Goal: Information Seeking & Learning: Learn about a topic

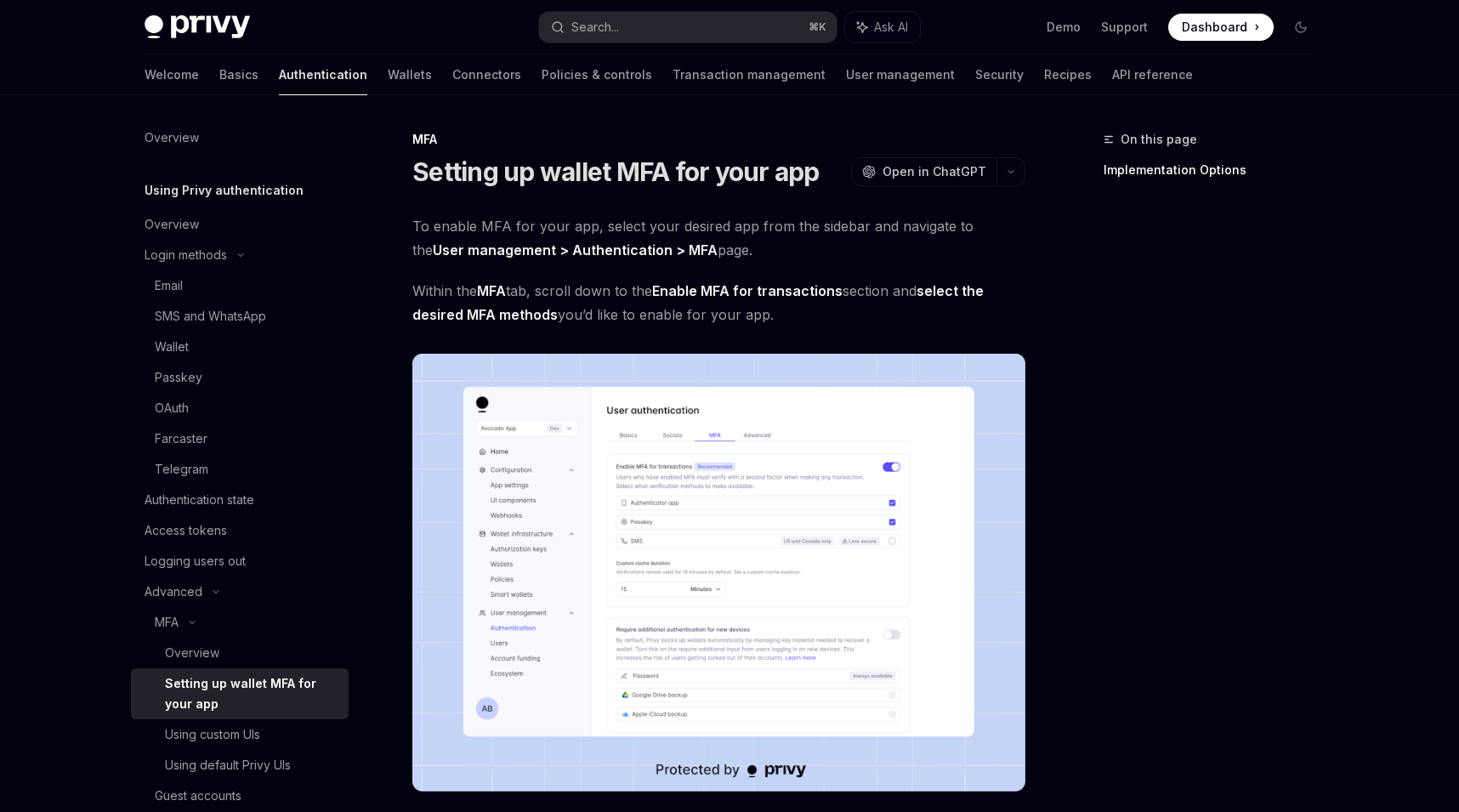
scroll to position [1, 0]
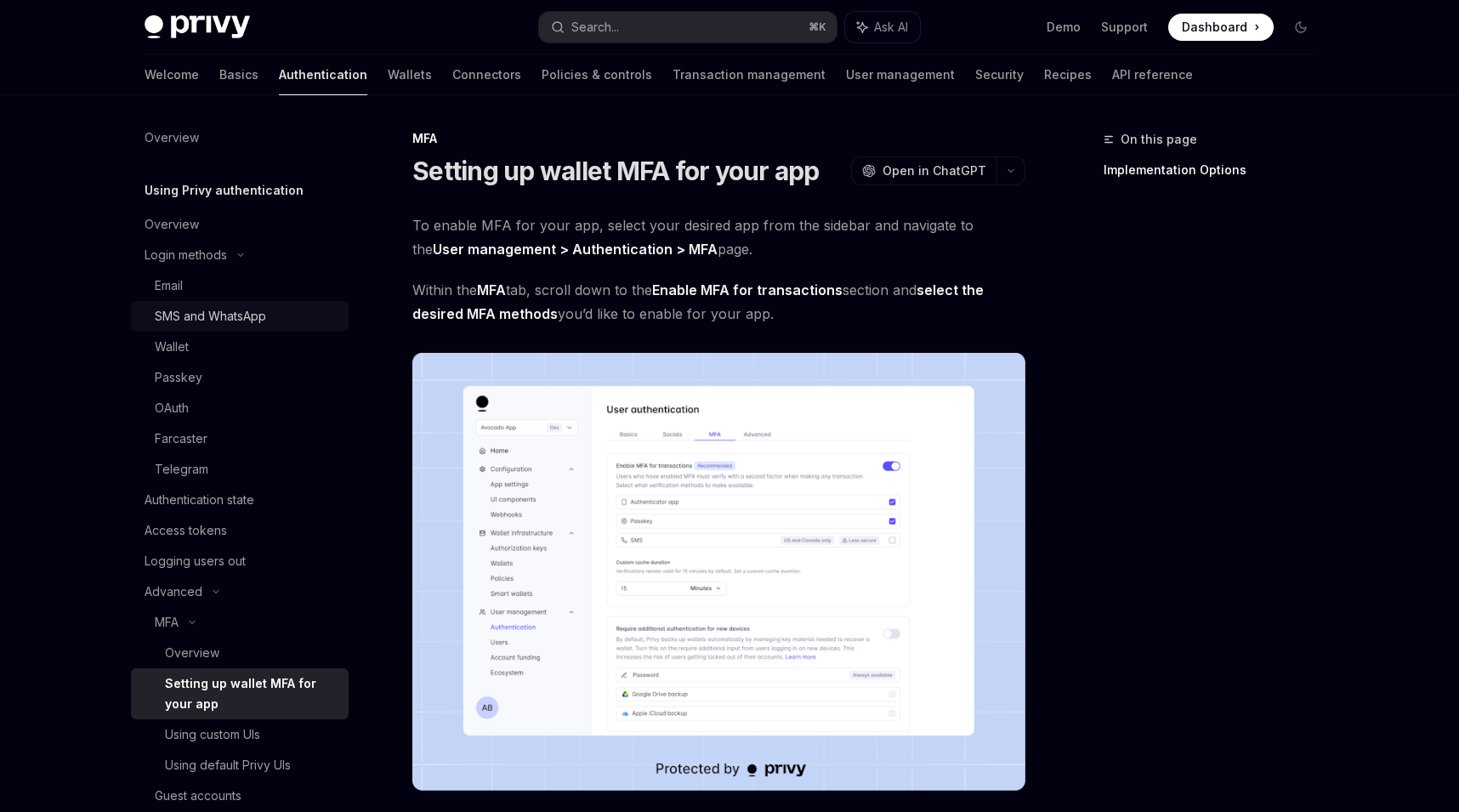
click at [259, 328] on link "SMS and WhatsApp" at bounding box center [240, 315] width 218 height 30
click at [255, 321] on div "SMS and WhatsApp" at bounding box center [210, 316] width 111 height 20
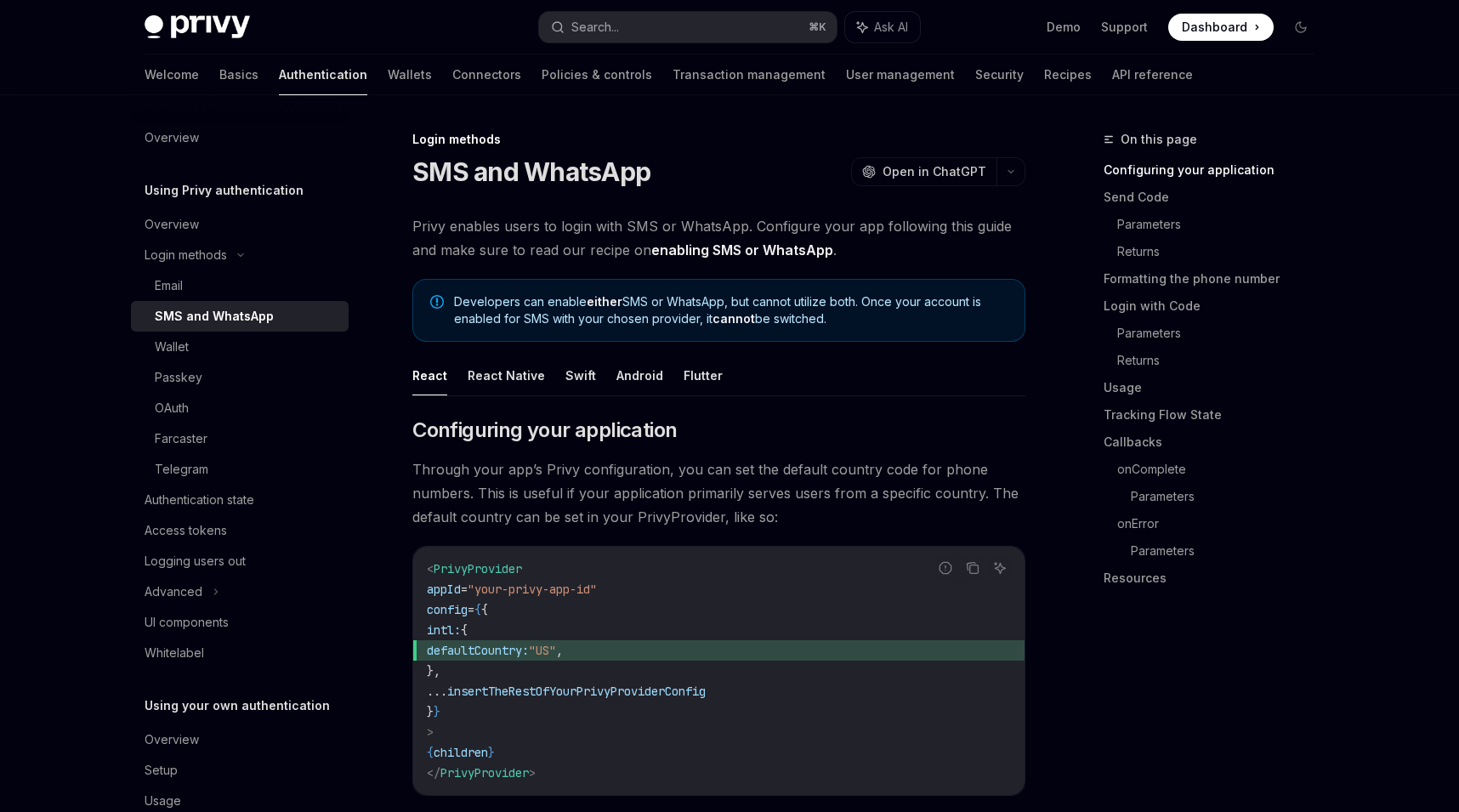
click at [388, 74] on link "Wallets" at bounding box center [409, 75] width 44 height 41
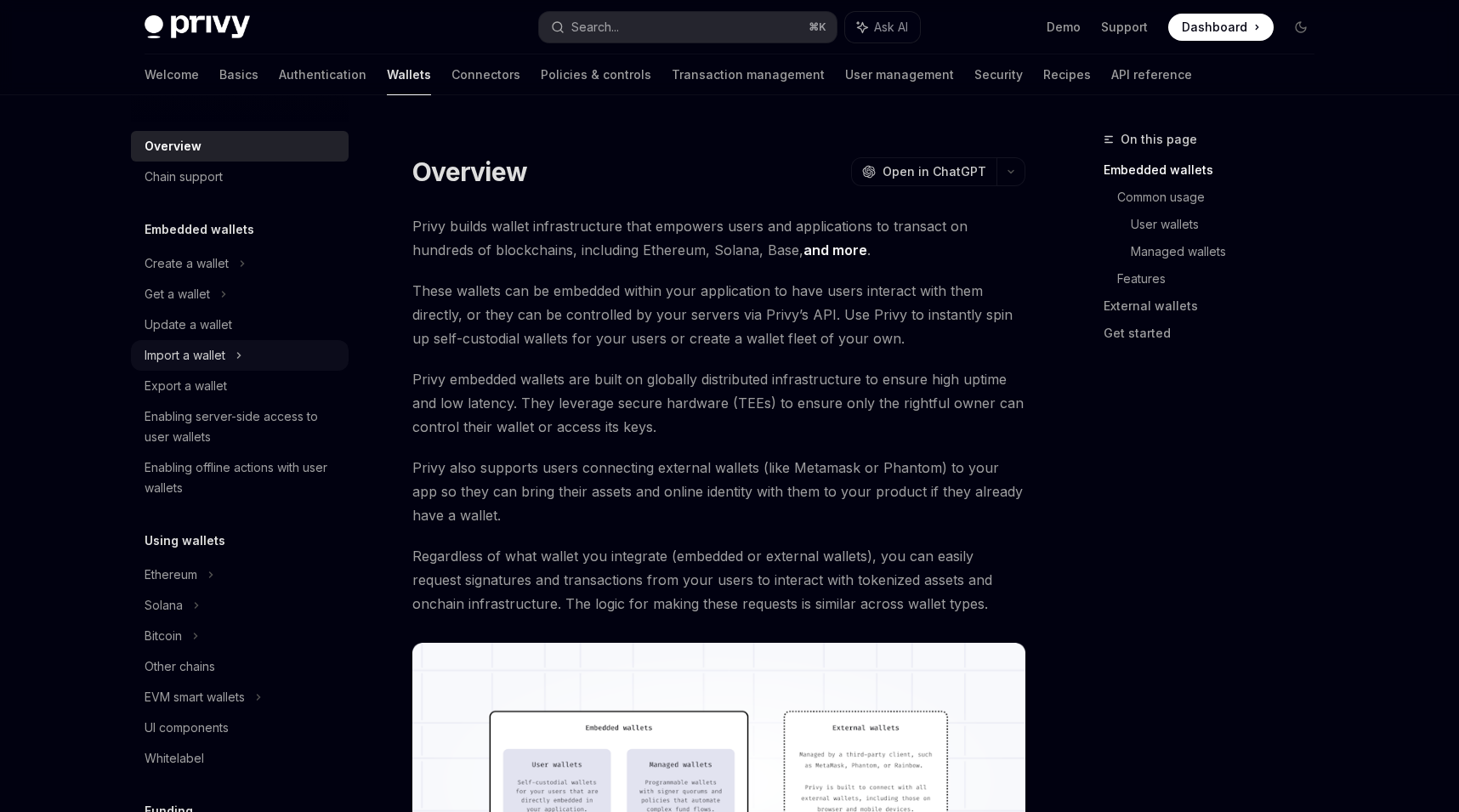
click at [231, 345] on div "Import a wallet" at bounding box center [240, 355] width 218 height 30
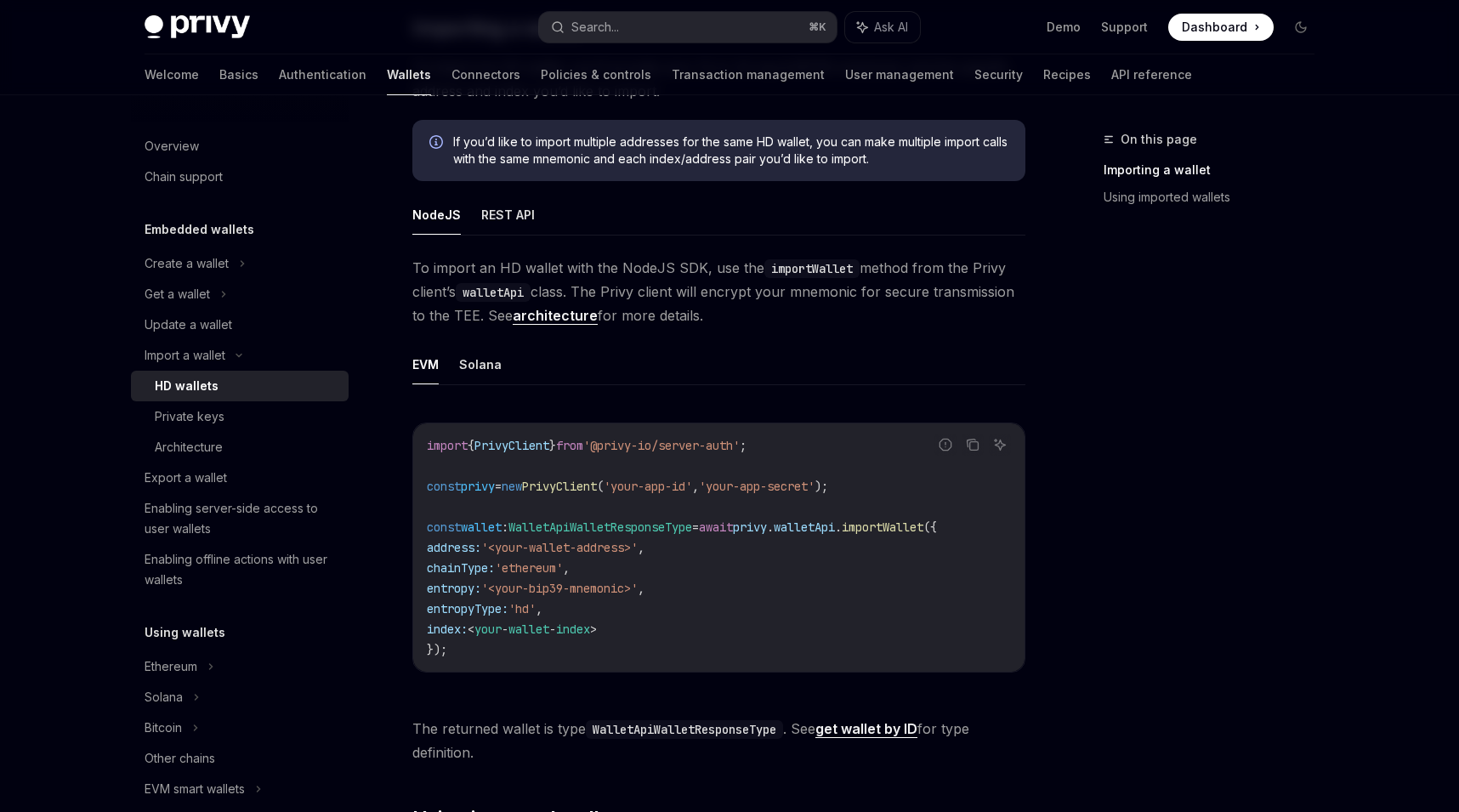
scroll to position [354, 0]
click at [485, 359] on button "Solana" at bounding box center [480, 362] width 43 height 40
type textarea "*"
click at [443, 361] on ul "EVM Solana" at bounding box center [719, 363] width 613 height 41
click at [443, 359] on ul "EVM Solana" at bounding box center [719, 363] width 613 height 41
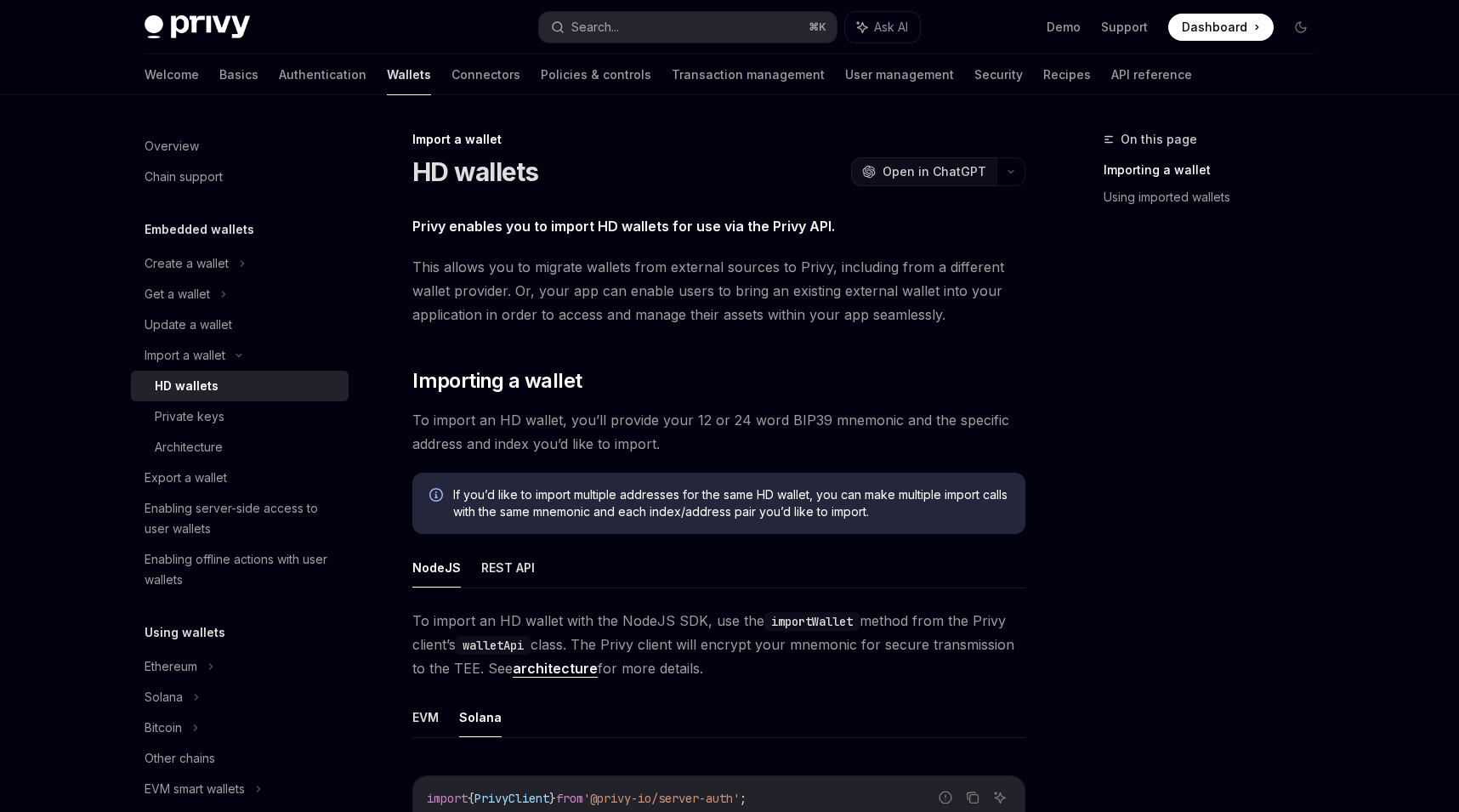
click at [917, 179] on span "Open in ChatGPT" at bounding box center [934, 171] width 104 height 17
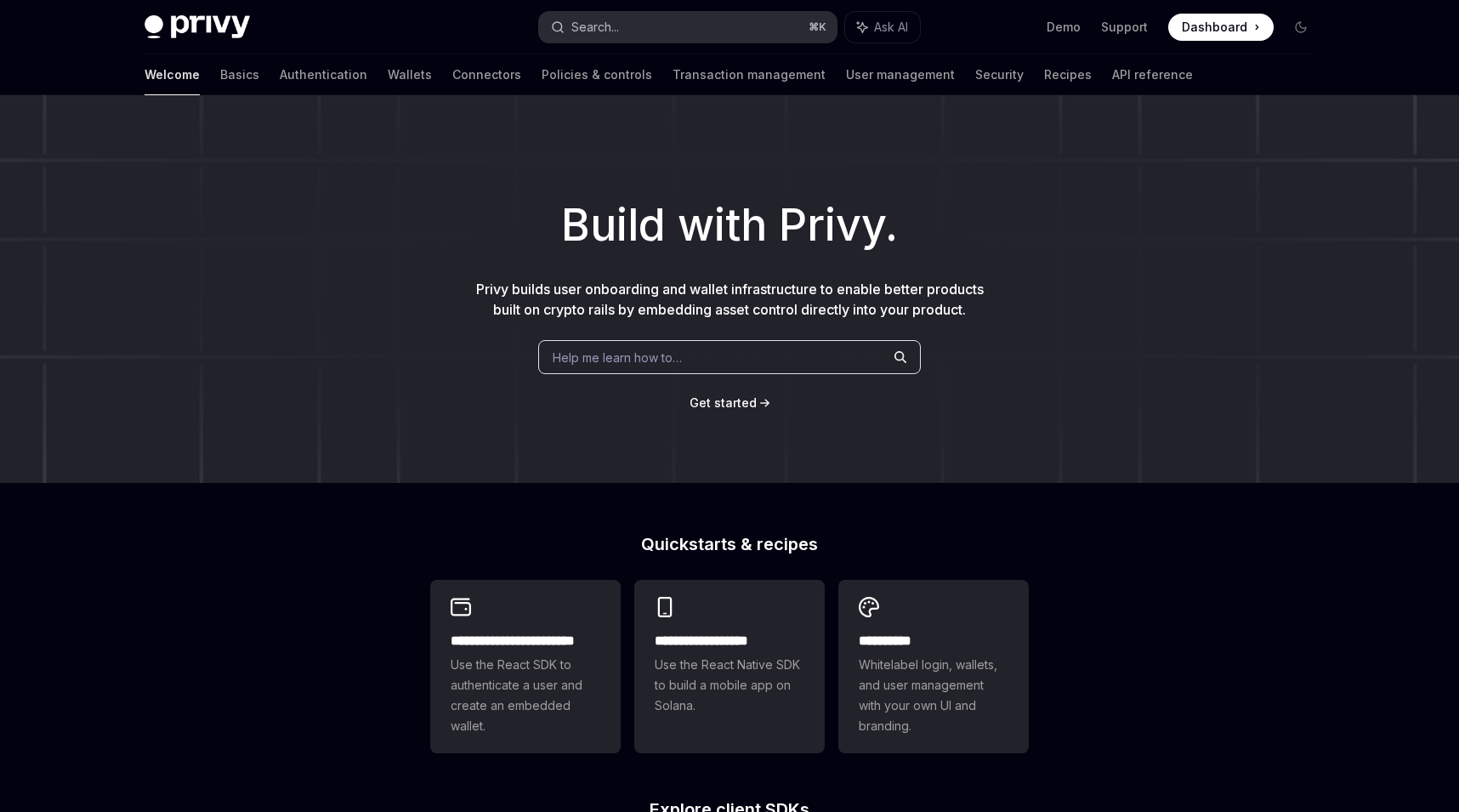
click at [660, 31] on button "Search... ⌘ K" at bounding box center [688, 26] width 298 height 30
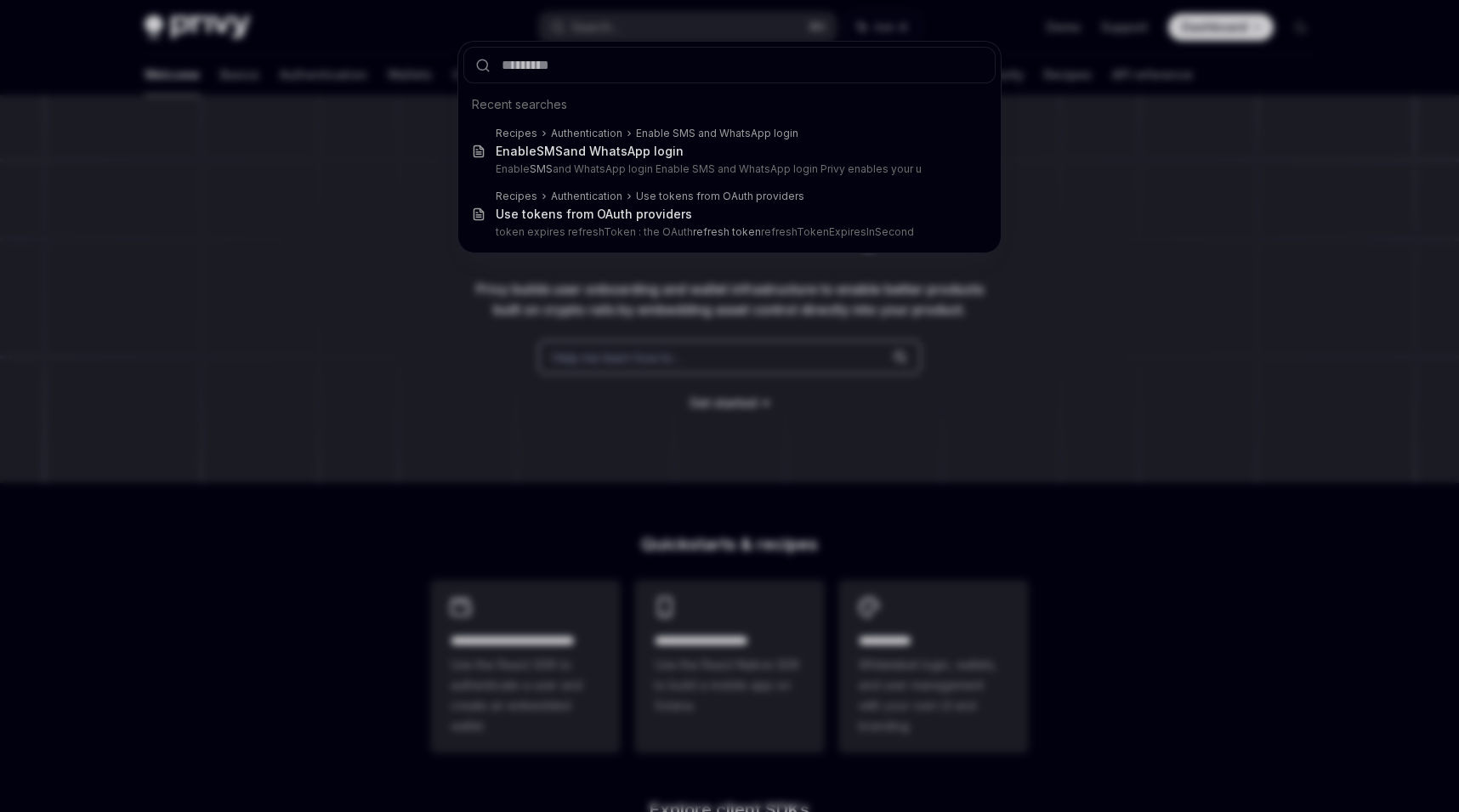
click at [248, 170] on div "Recent searches Recipes Authentication Enable SMS and WhatsApp login Enable SMS…" at bounding box center [730, 406] width 1459 height 812
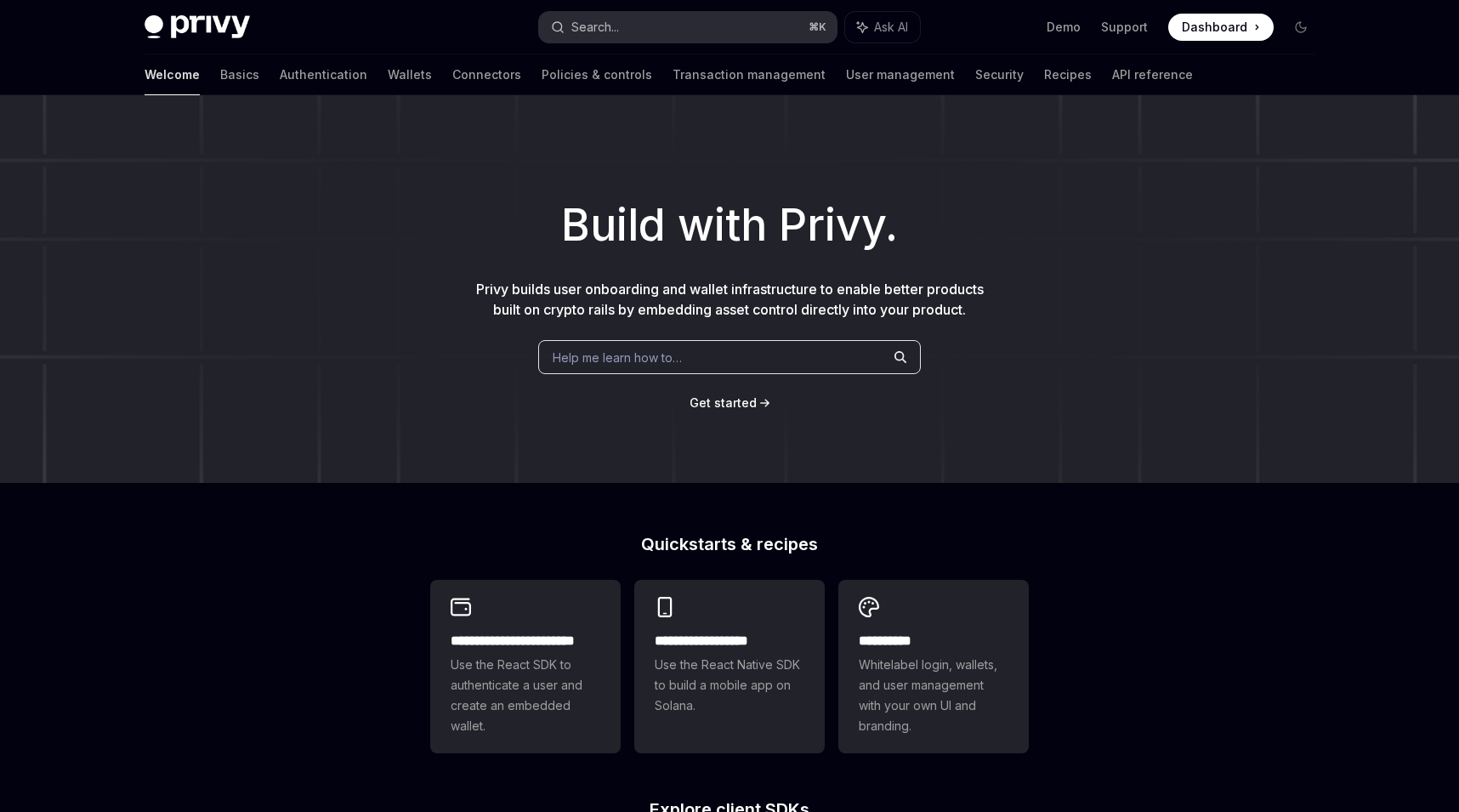
click at [578, 20] on div "Search..." at bounding box center [594, 26] width 48 height 20
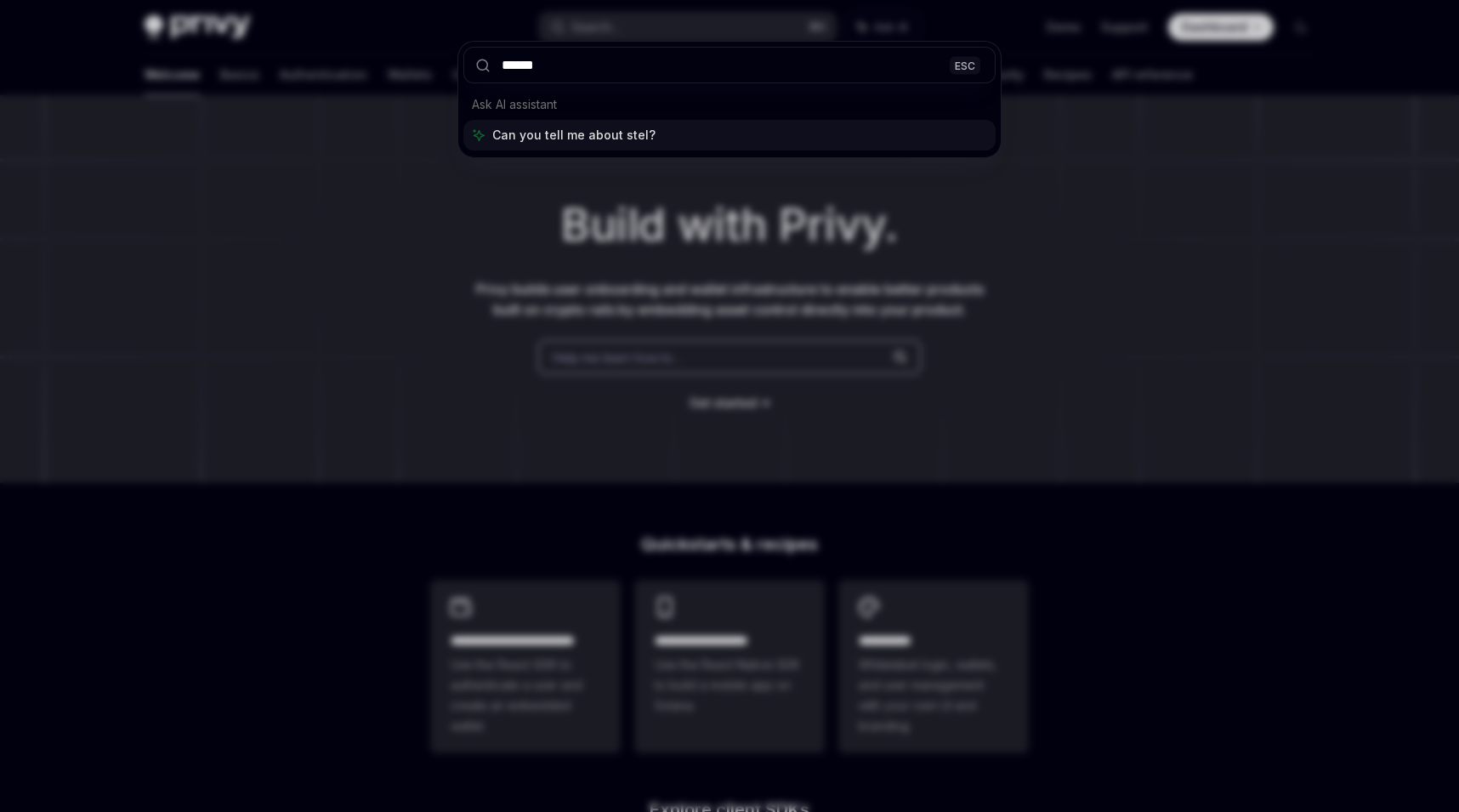
type input "*******"
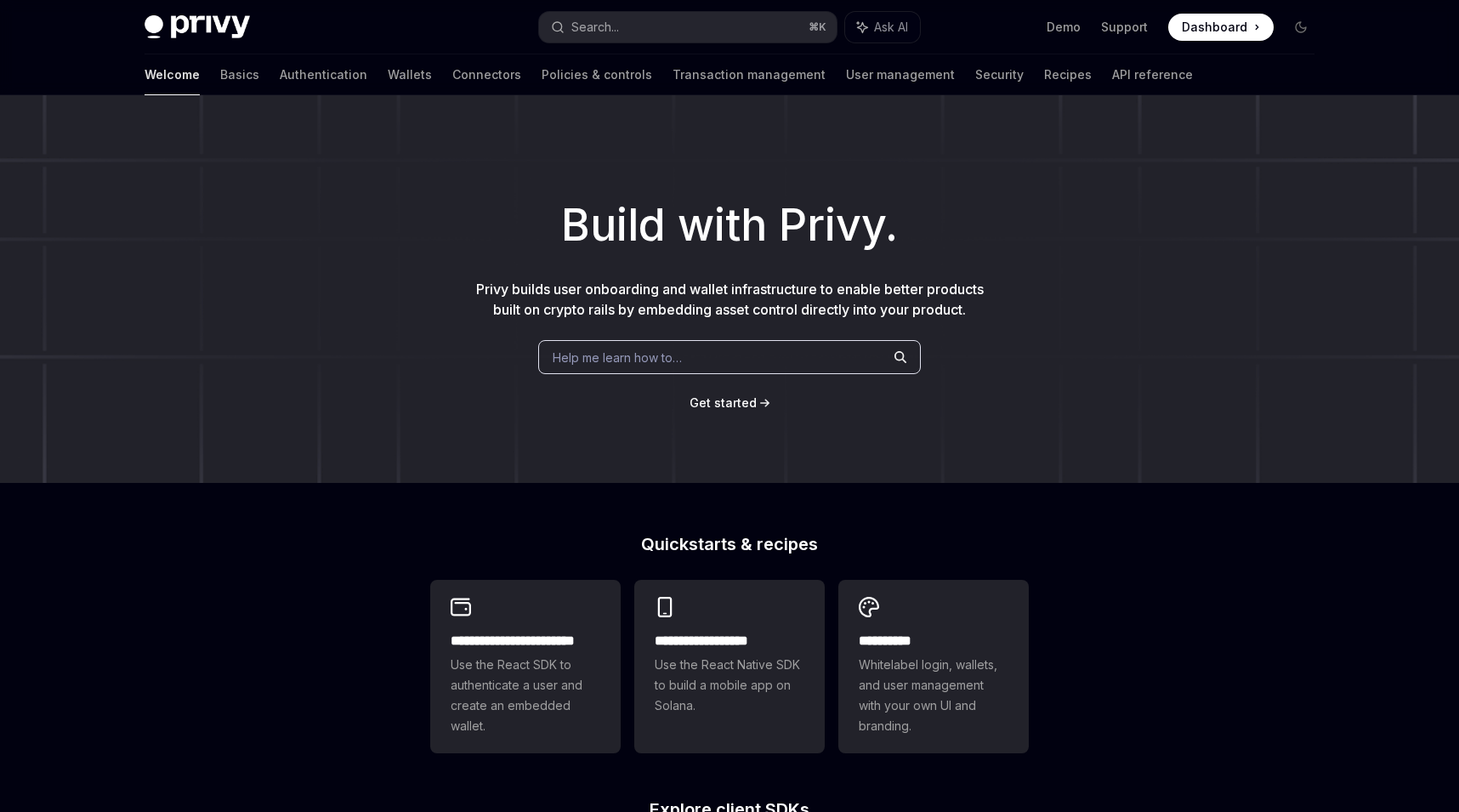
scroll to position [405, 0]
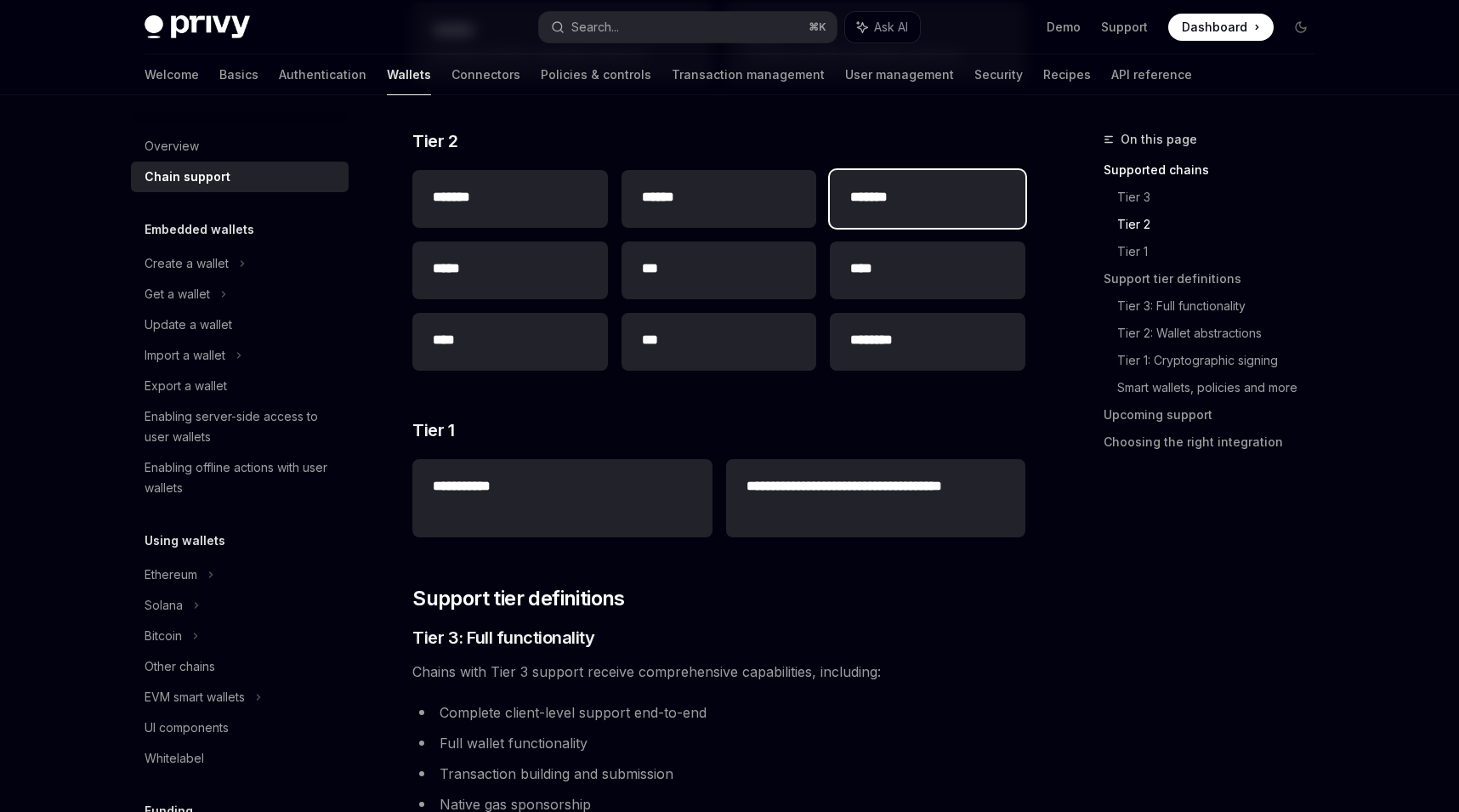
click at [910, 186] on div "*******" at bounding box center [927, 198] width 196 height 57
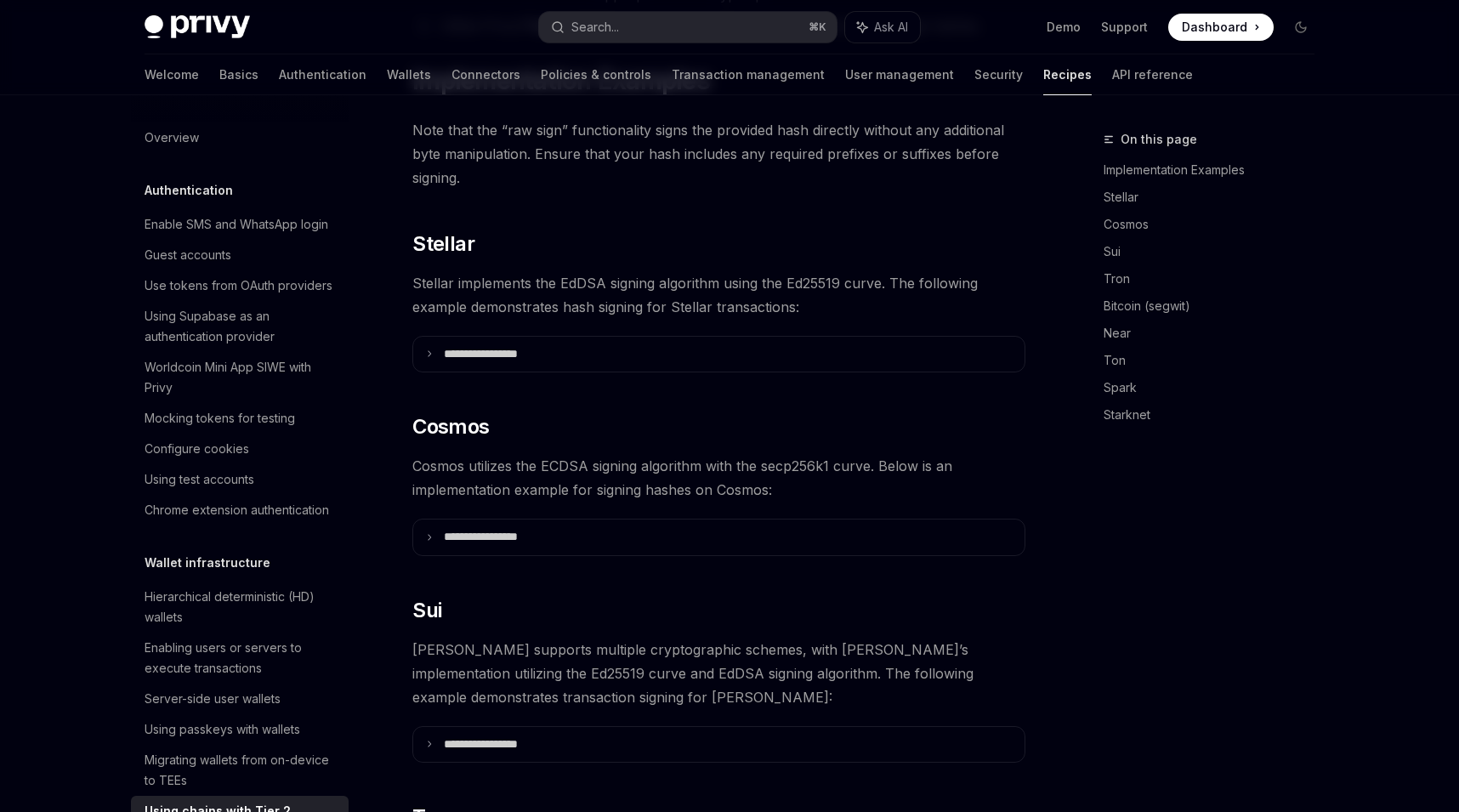
type textarea "*"
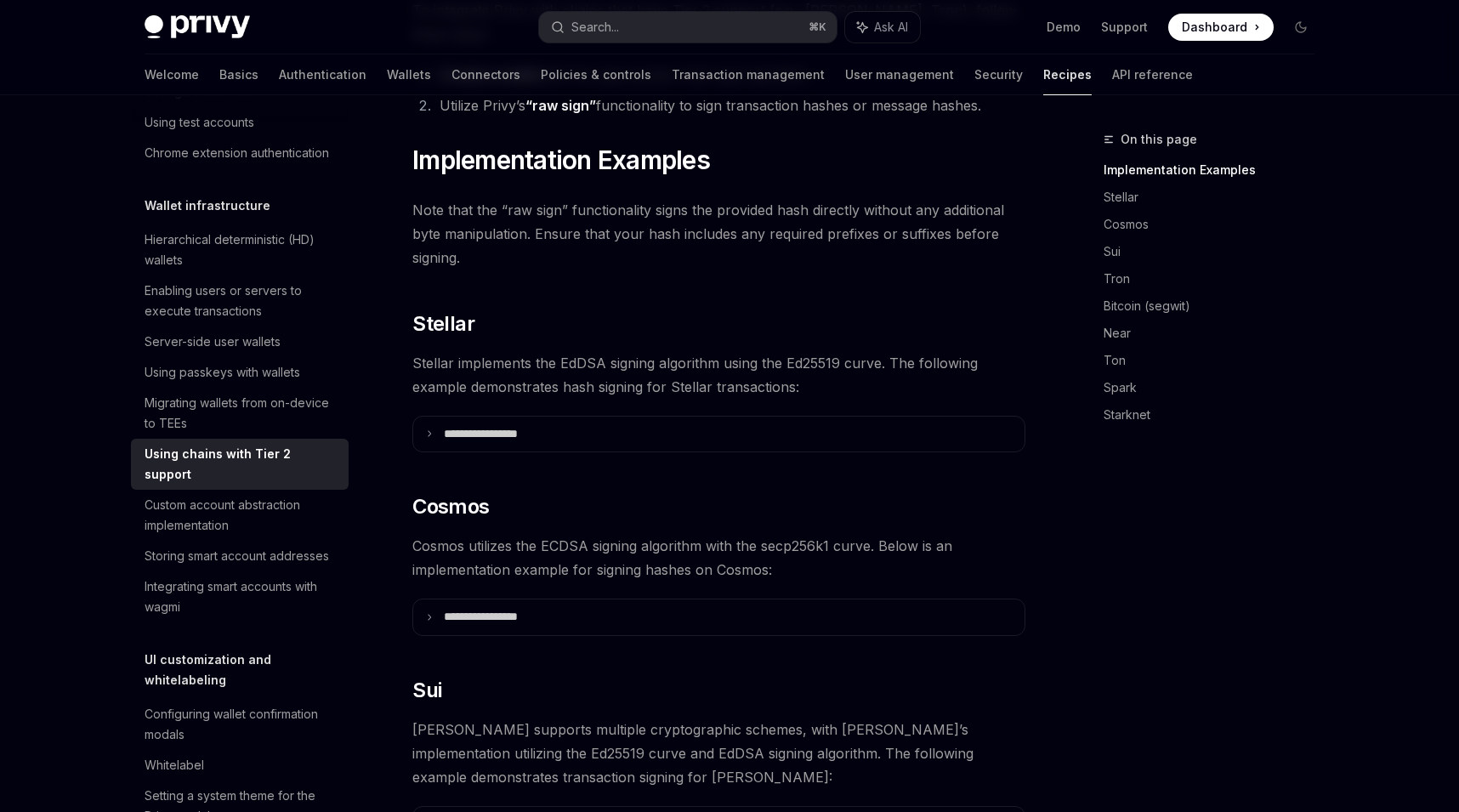
scroll to position [296, 0]
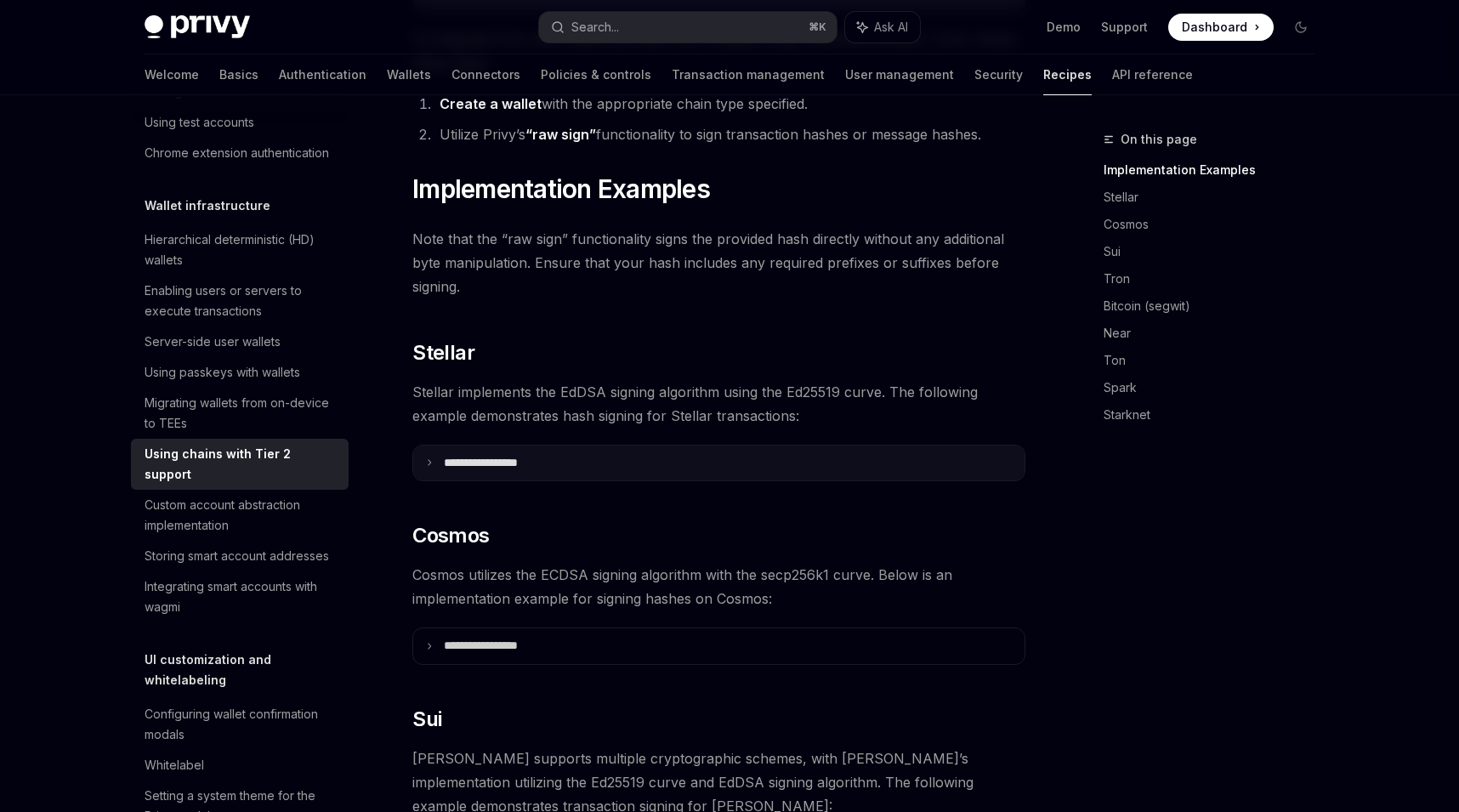
click at [543, 455] on p "**********" at bounding box center [501, 463] width 116 height 16
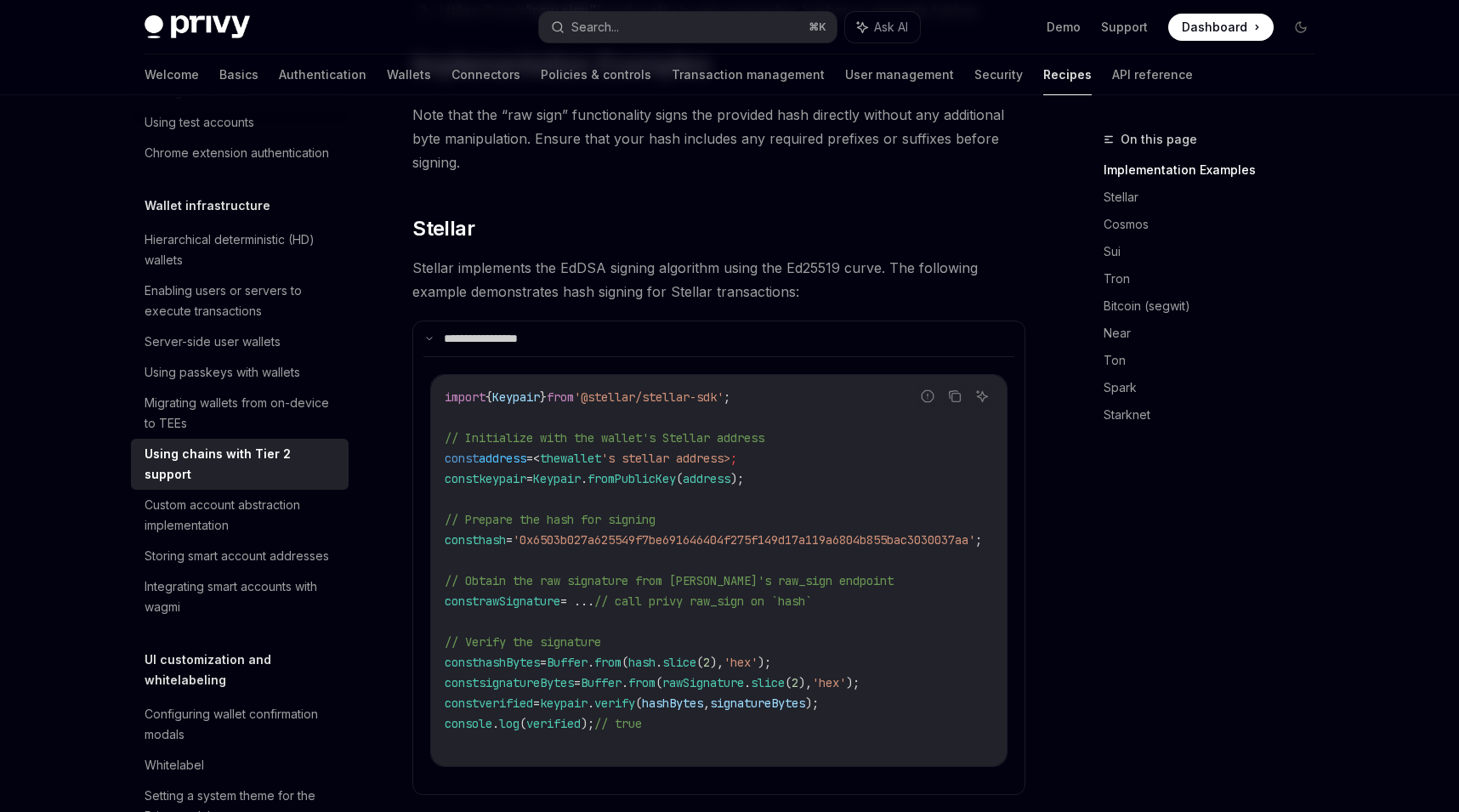
scroll to position [427, 0]
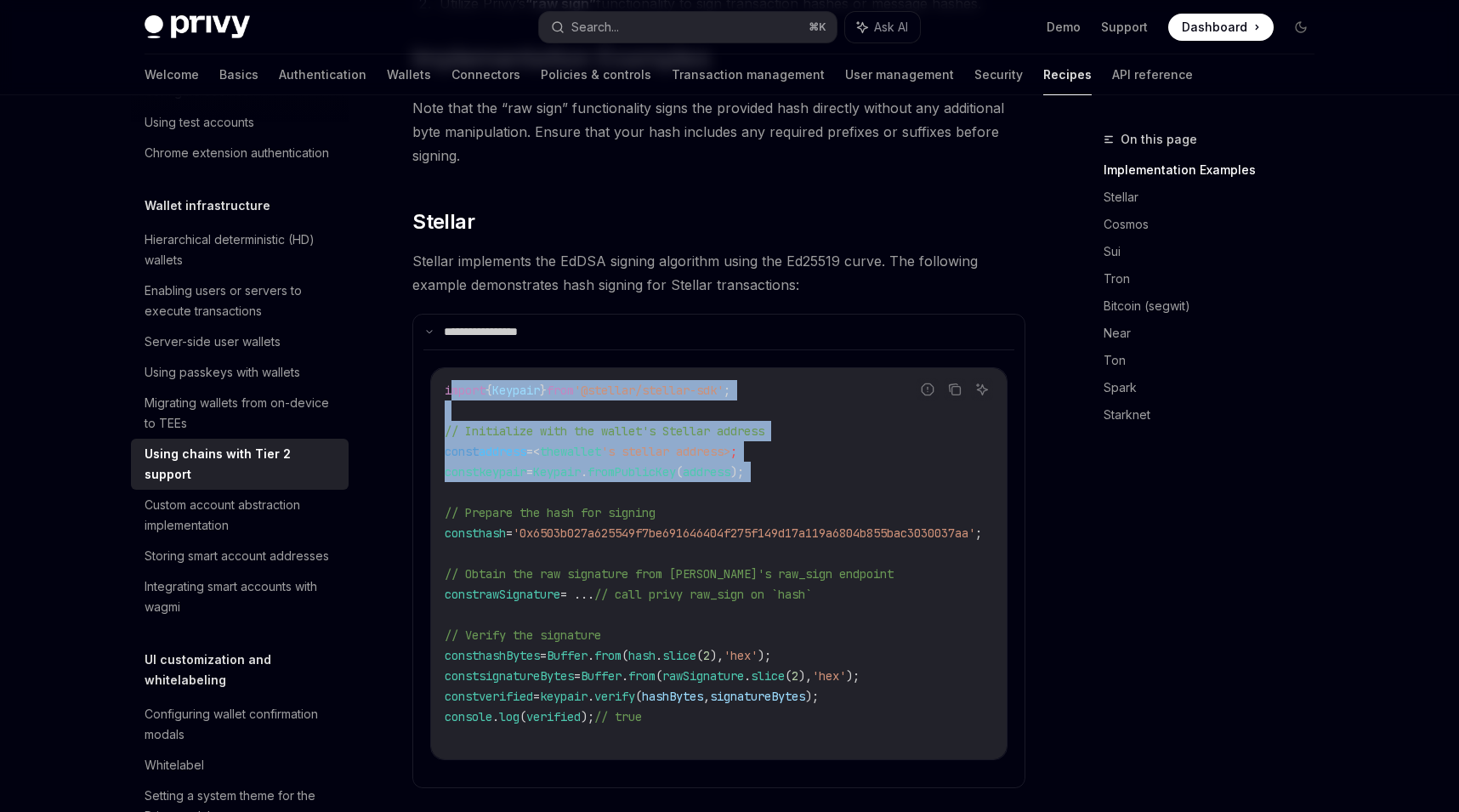
drag, startPoint x: 450, startPoint y: 370, endPoint x: 569, endPoint y: 469, distance: 154.8
click at [569, 469] on code "import { Keypair } from '@stellar/stellar-sdk' ; // Initialize with the wallet'…" at bounding box center [733, 564] width 578 height 368
click at [569, 470] on code "import { Keypair } from '@stellar/stellar-sdk' ; // Initialize with the wallet'…" at bounding box center [733, 564] width 578 height 368
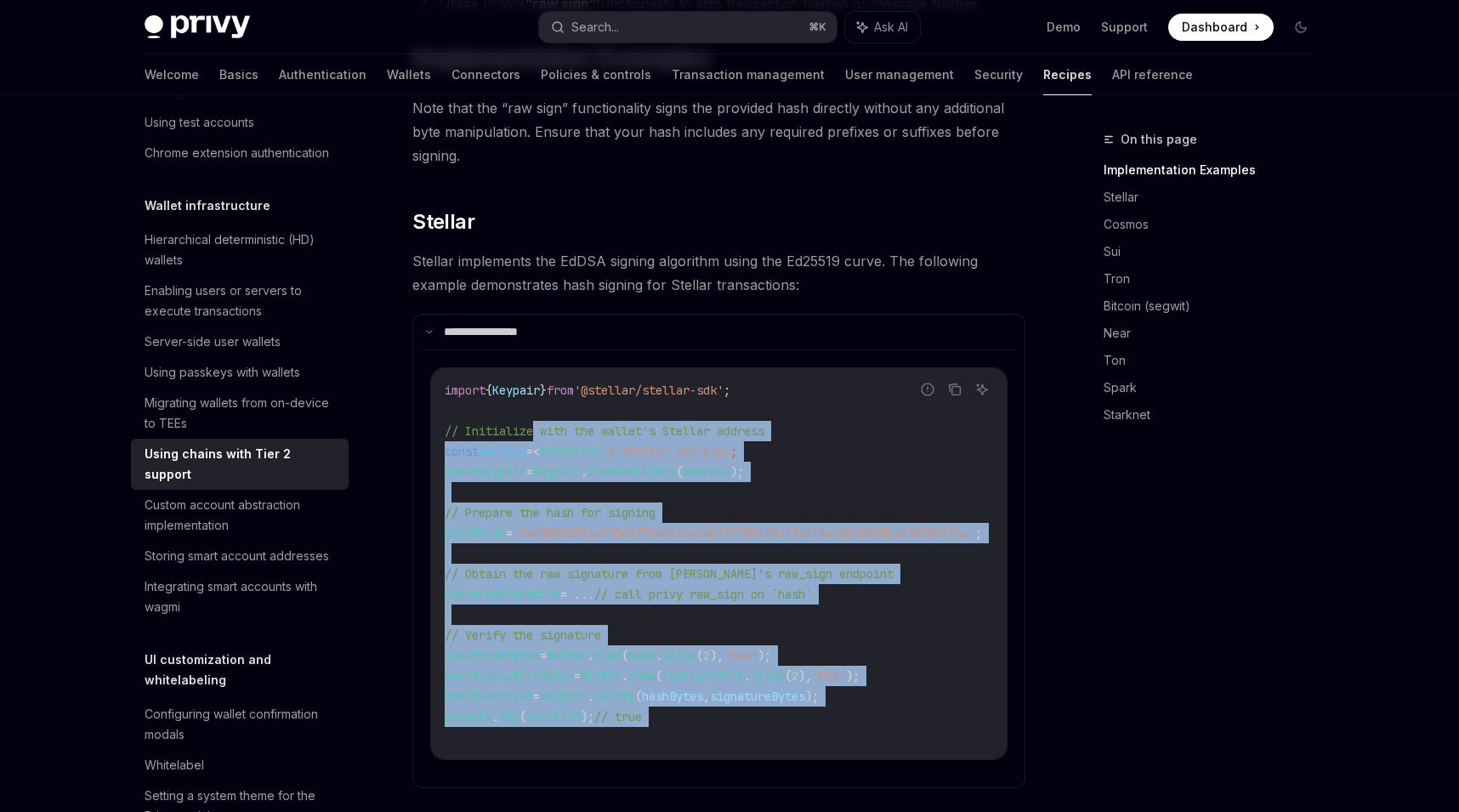
drag, startPoint x: 730, startPoint y: 710, endPoint x: 537, endPoint y: 415, distance: 352.5
click at [537, 415] on code "import { Keypair } from '@stellar/stellar-sdk' ; // Initialize with the wallet'…" at bounding box center [733, 564] width 578 height 368
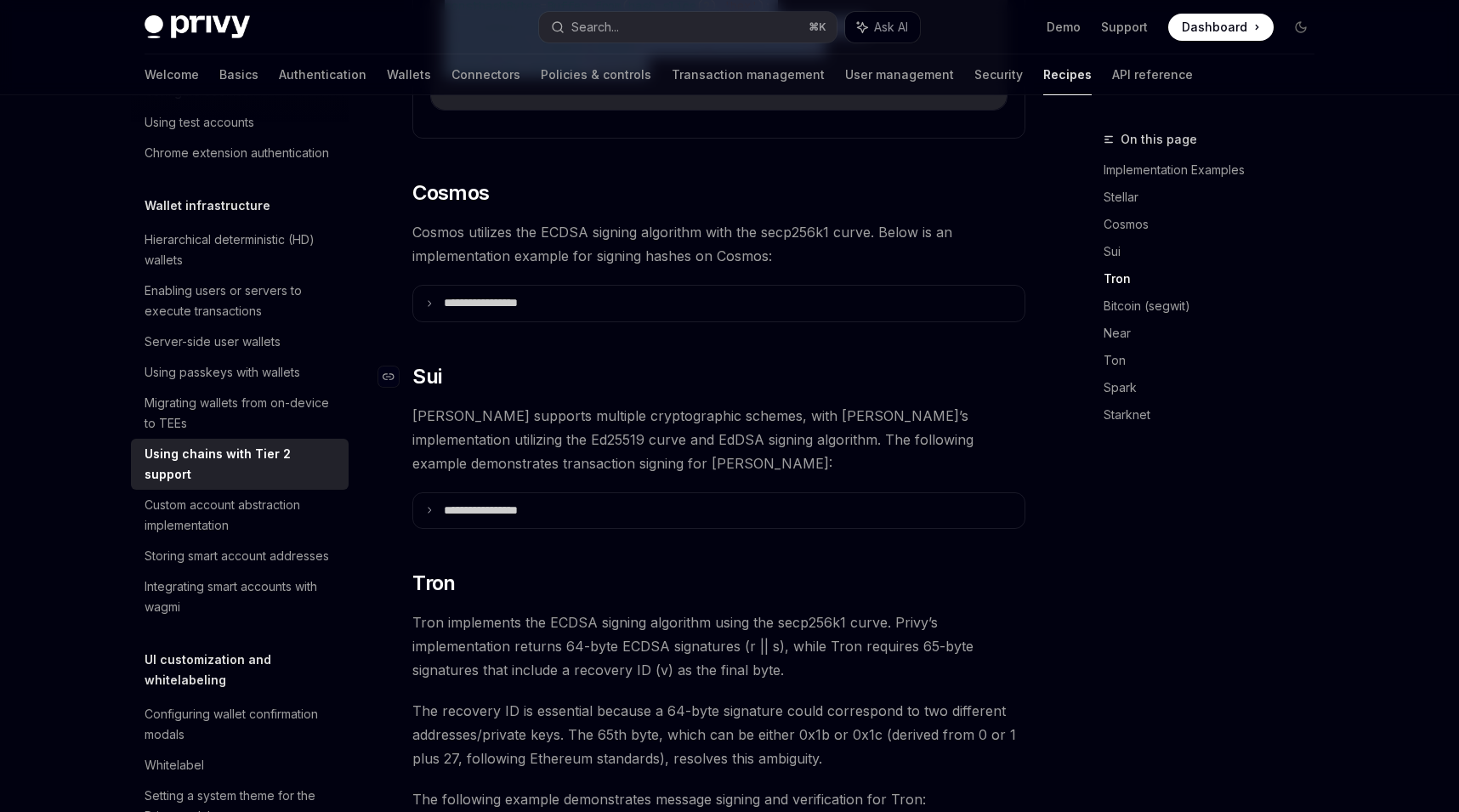
scroll to position [1069, 0]
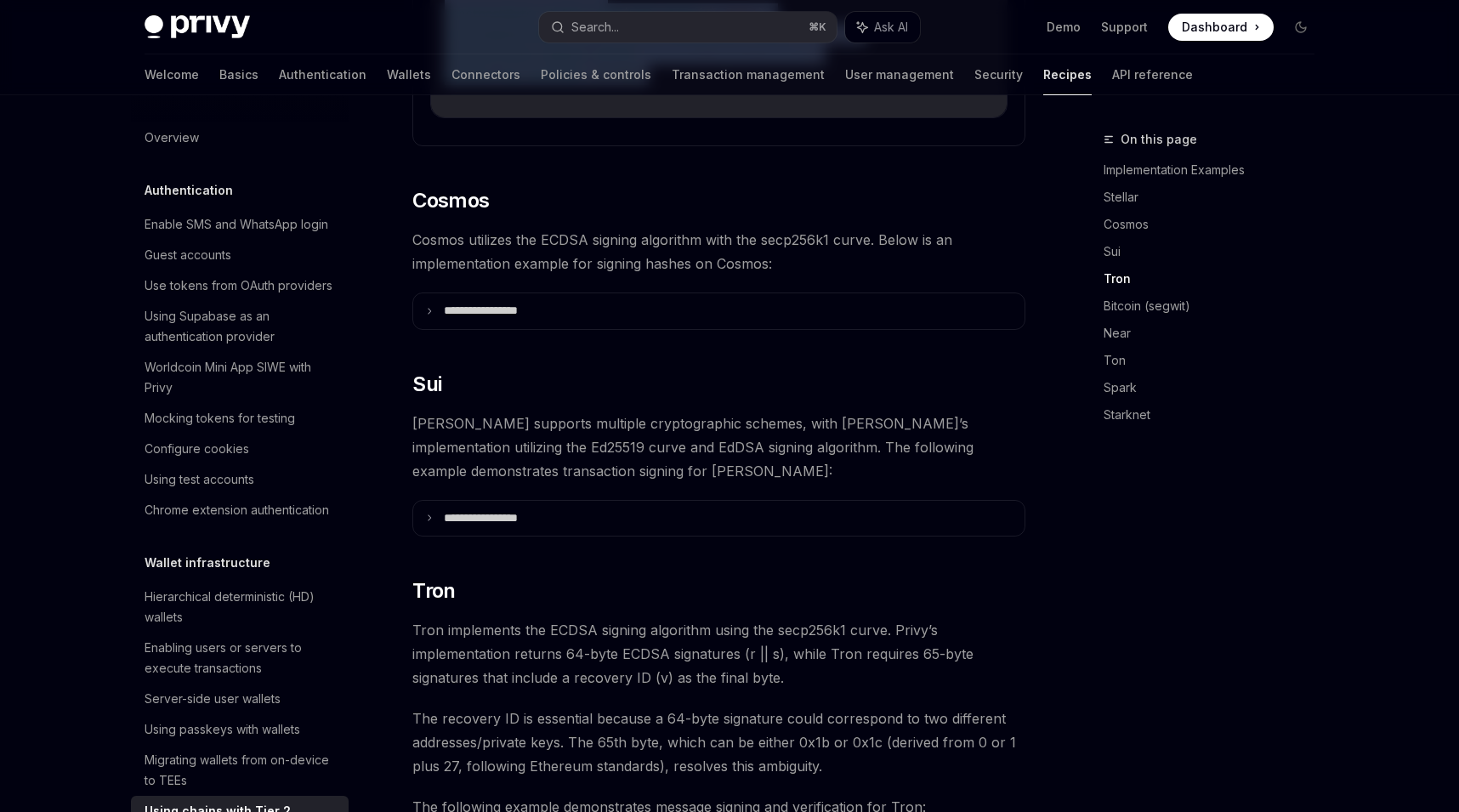
scroll to position [357, 0]
